Goal: Transaction & Acquisition: Book appointment/travel/reservation

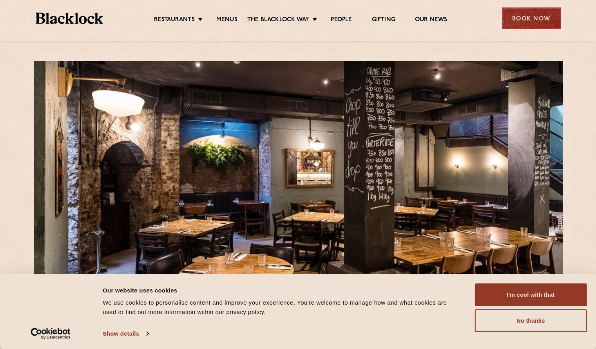
click at [533, 11] on div "Book Now" at bounding box center [531, 18] width 59 height 22
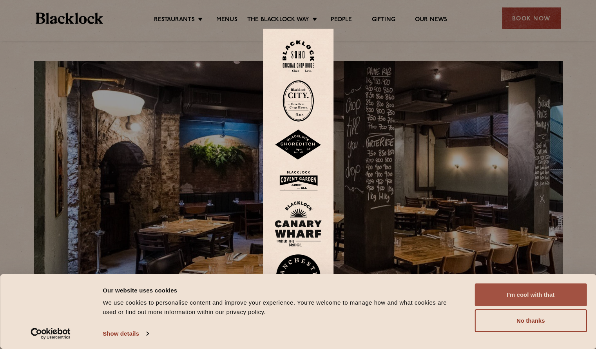
click at [545, 298] on button "I'm cool with that" at bounding box center [531, 294] width 112 height 23
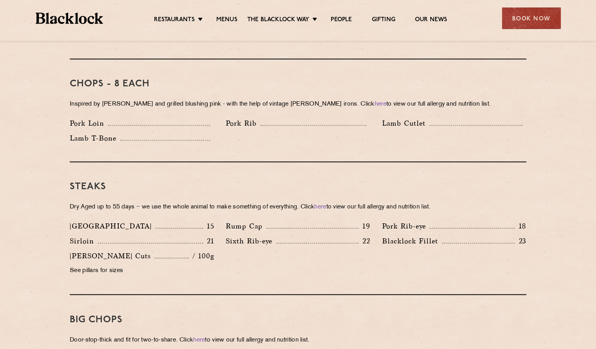
scroll to position [609, 0]
click at [537, 15] on div "Book Now" at bounding box center [531, 18] width 59 height 22
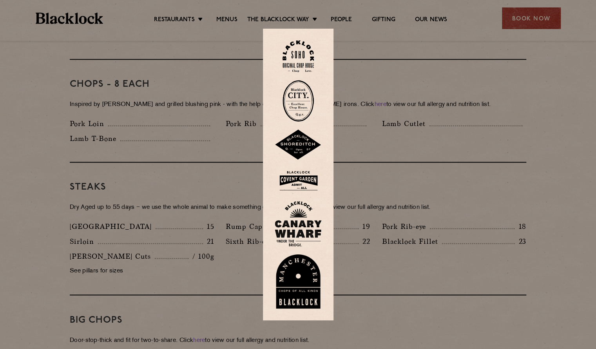
click at [300, 95] on img at bounding box center [298, 101] width 31 height 42
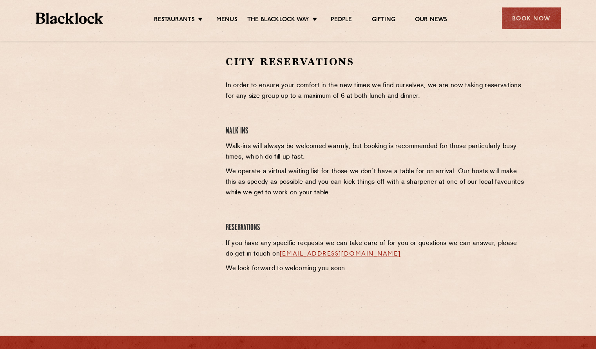
scroll to position [184, 0]
